Goal: Task Accomplishment & Management: Manage account settings

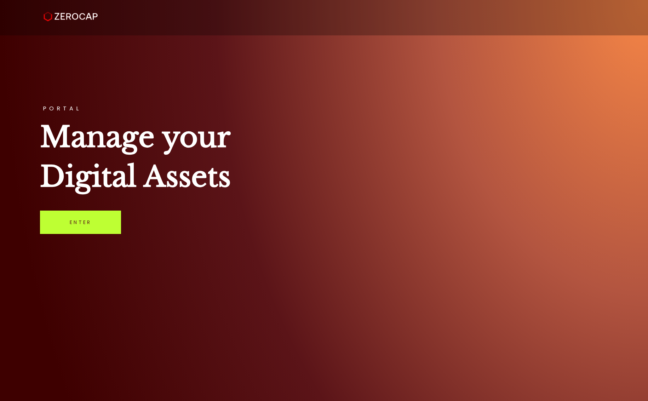
click at [104, 217] on link "Enter" at bounding box center [80, 222] width 81 height 23
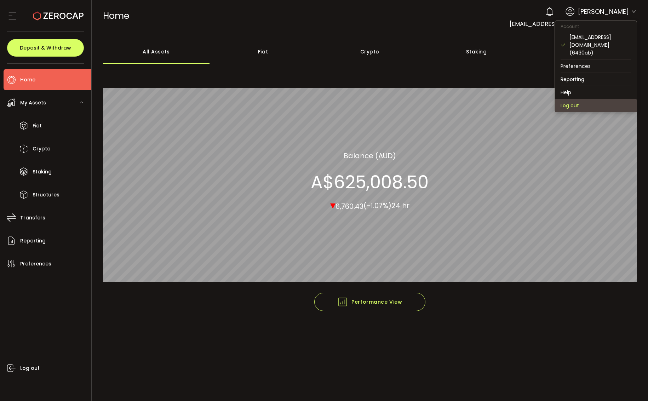
click at [579, 99] on li "Log out" at bounding box center [596, 105] width 82 height 13
